Goal: Transaction & Acquisition: Book appointment/travel/reservation

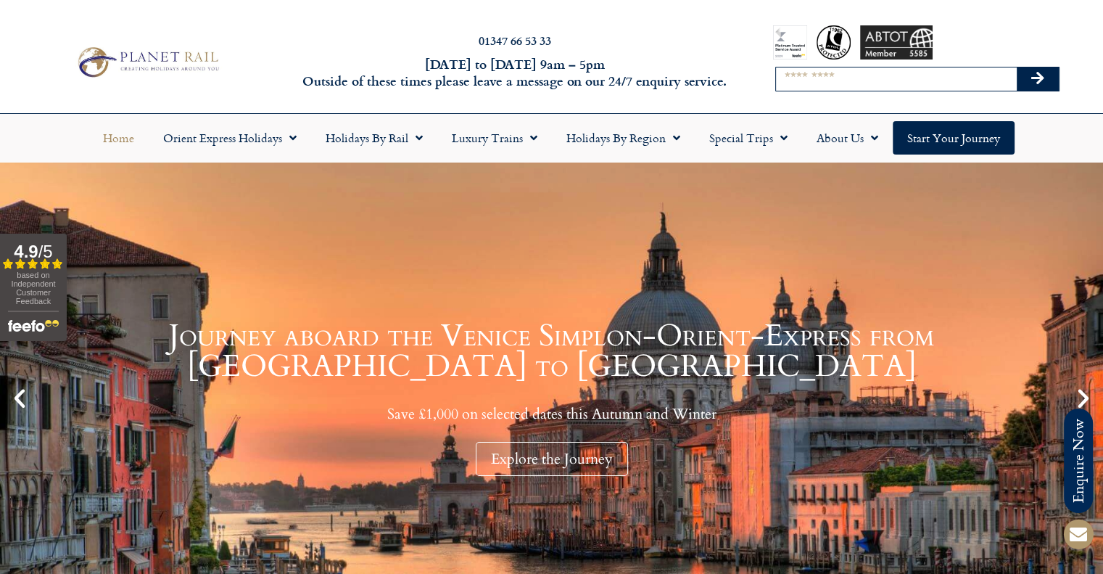
click at [923, 78] on input "Search" at bounding box center [896, 78] width 241 height 23
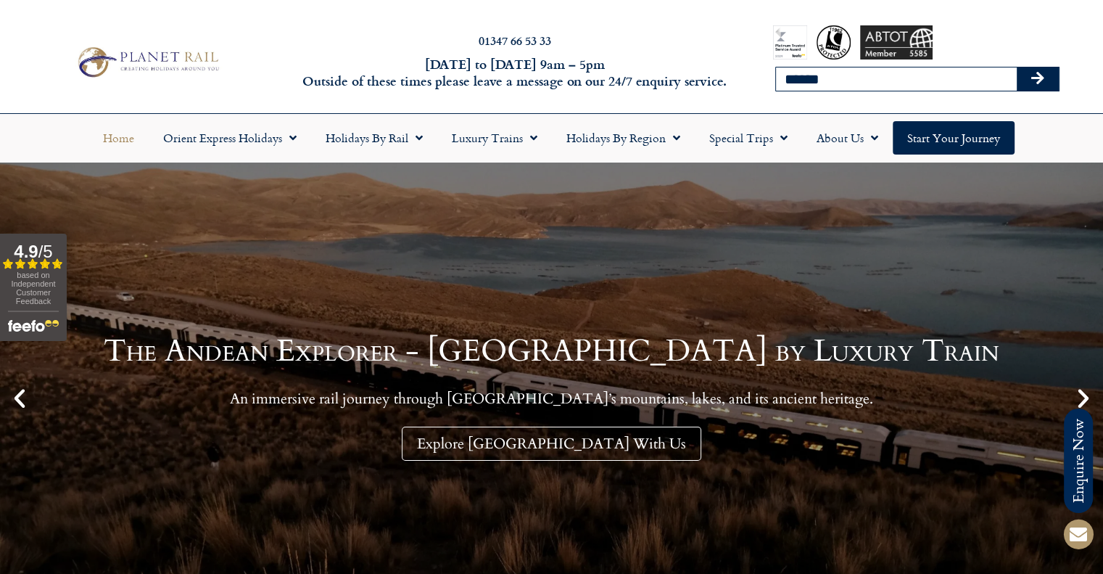
type input "******"
click at [1017, 67] on button "Search" at bounding box center [1038, 78] width 42 height 23
click at [1038, 80] on icon "Search" at bounding box center [1038, 78] width 13 height 15
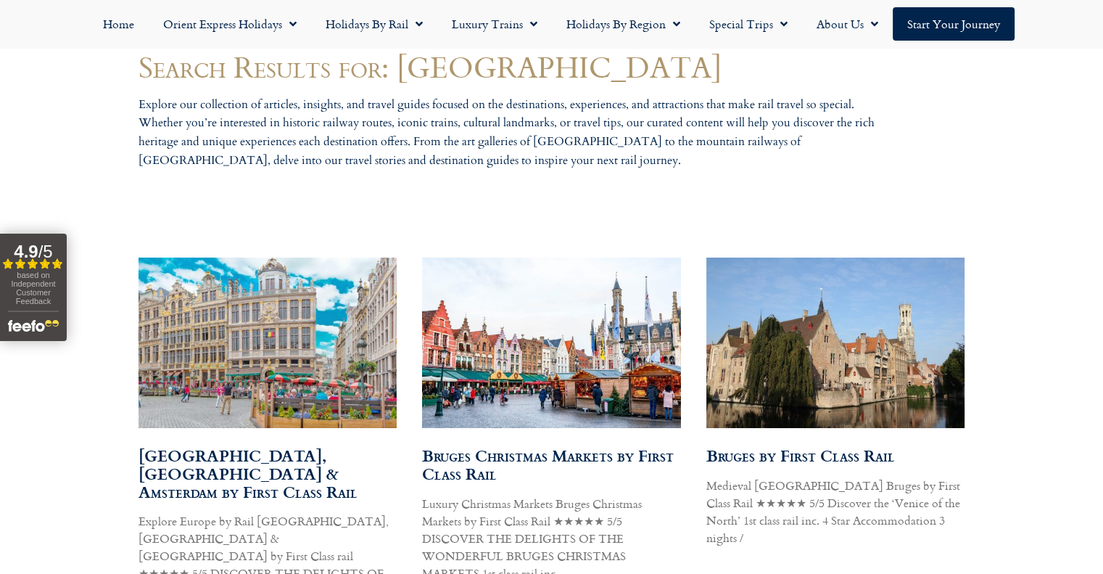
scroll to position [725, 0]
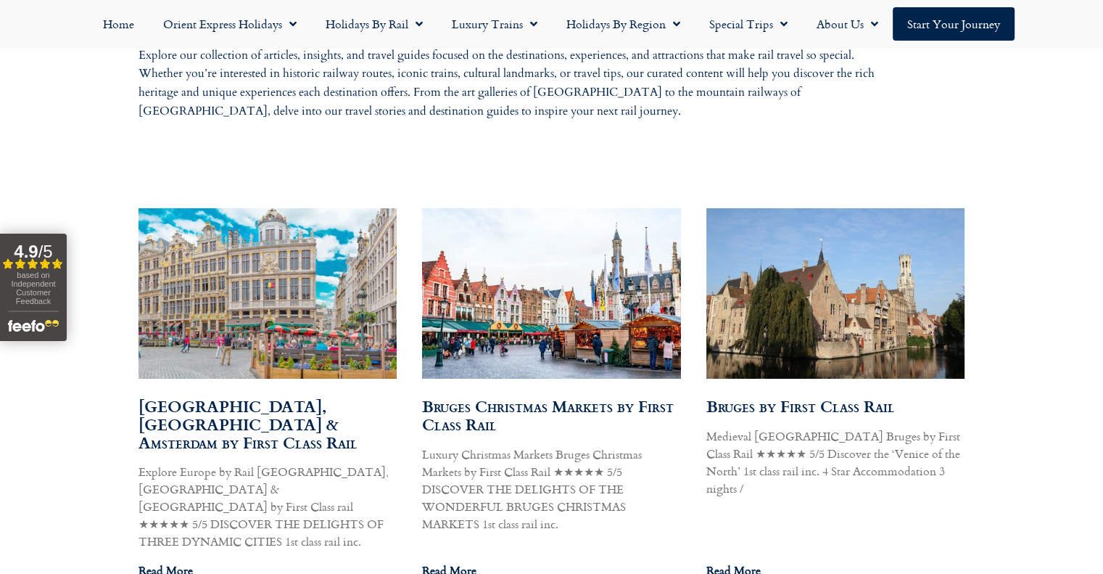
click at [514, 251] on img at bounding box center [551, 293] width 261 height 179
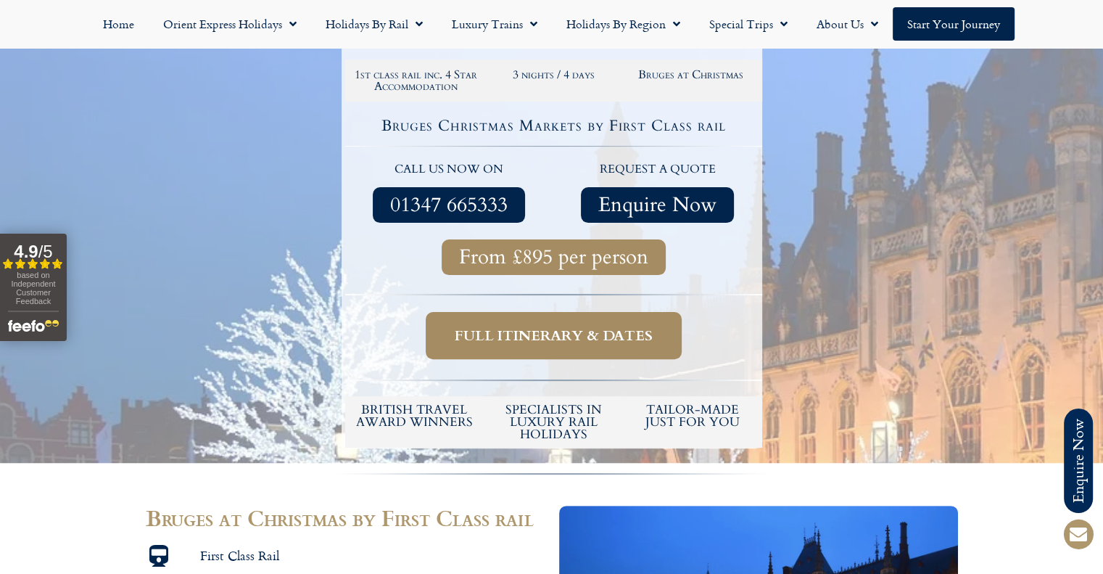
scroll to position [363, 0]
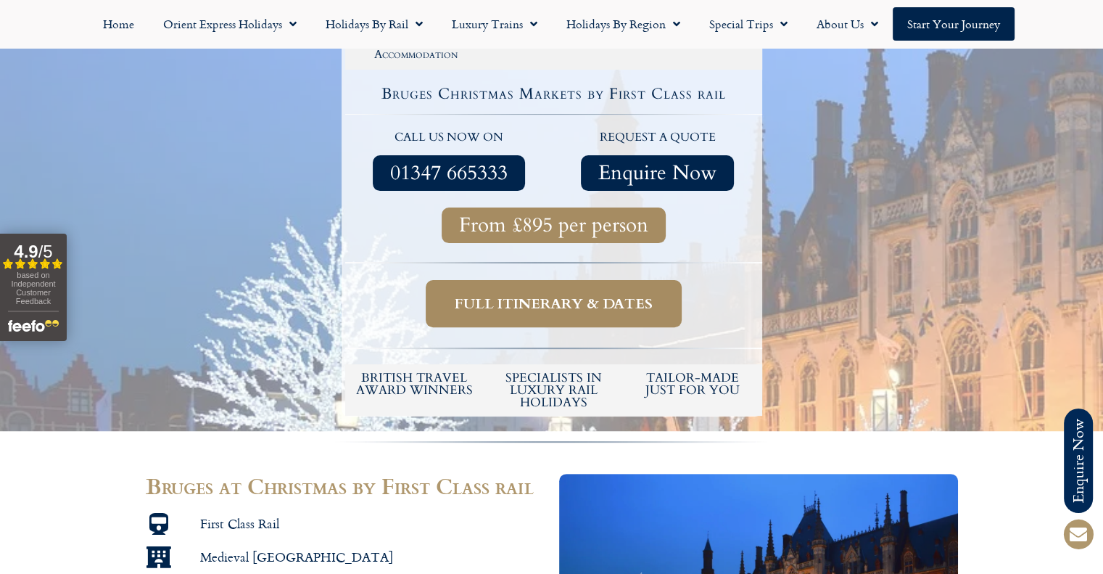
drag, startPoint x: 708, startPoint y: 371, endPoint x: 1541, endPoint y: 380, distance: 832.8
